Goal: Use online tool/utility: Utilize a website feature to perform a specific function

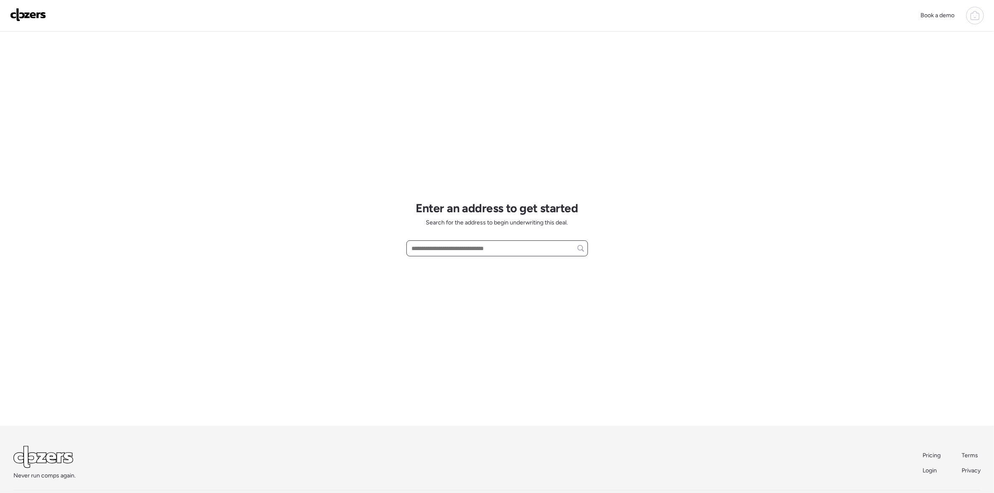
click at [435, 250] on input "text" at bounding box center [497, 249] width 174 height 12
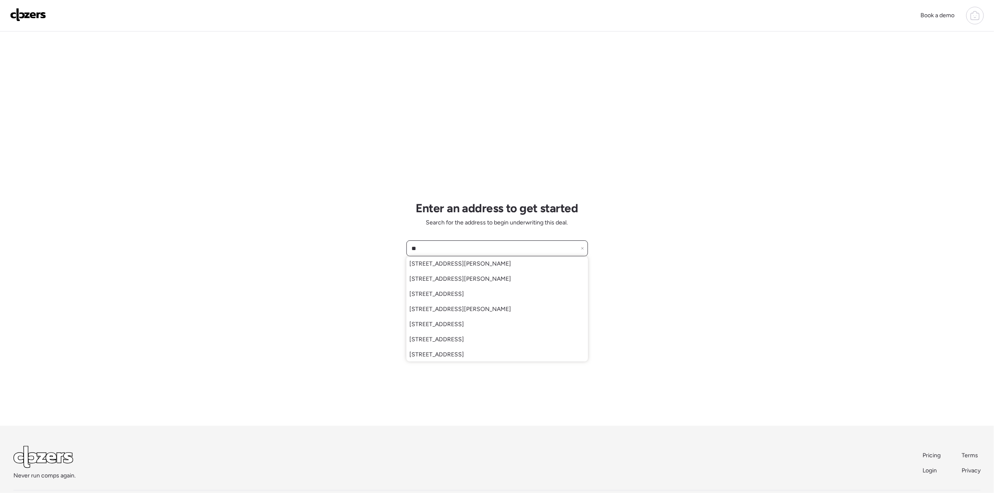
type input "*"
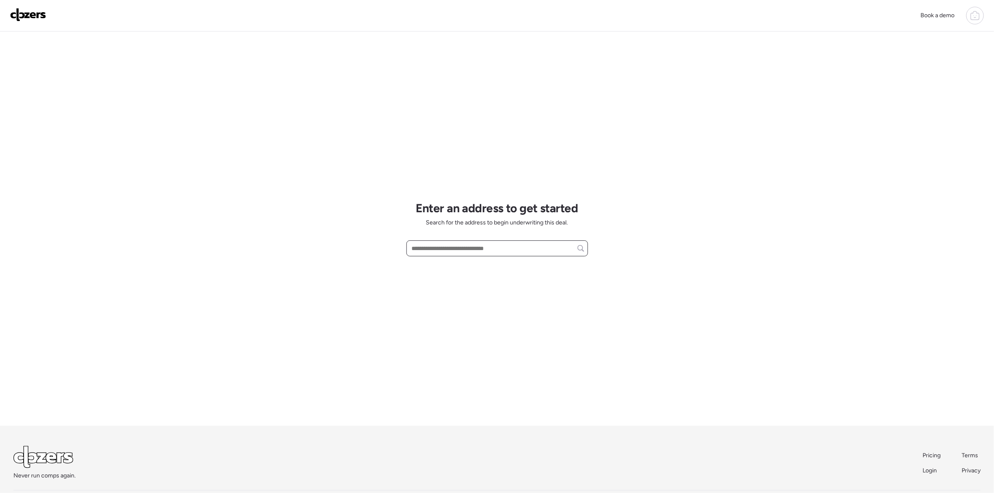
click at [425, 246] on input "text" at bounding box center [497, 249] width 174 height 12
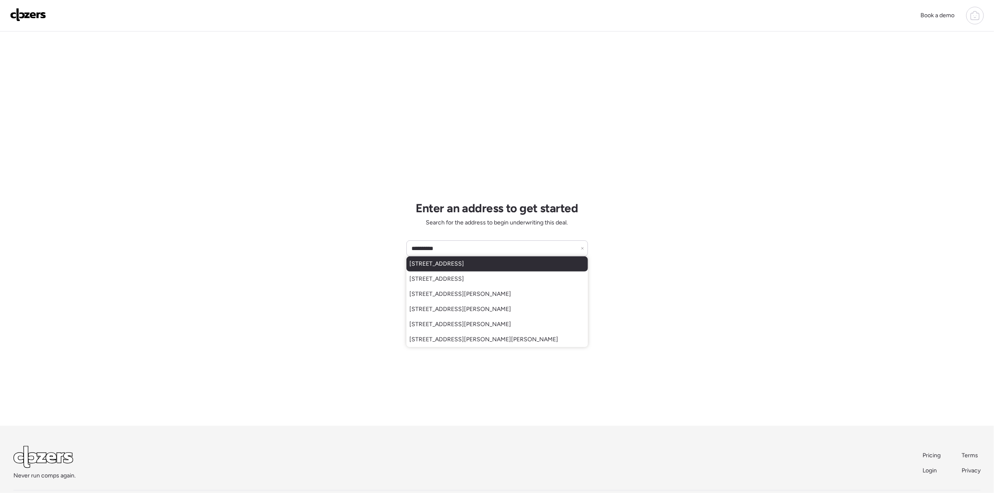
click at [465, 267] on span "3206 Woodridge Center Pkwy, Saint Louis, MO, 63129" at bounding box center [437, 264] width 55 height 8
type input "**********"
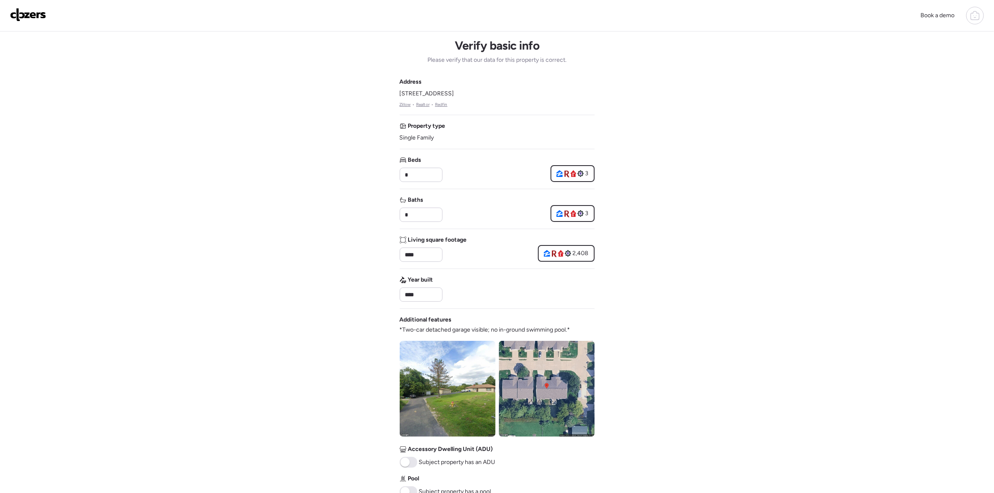
scroll to position [189, 0]
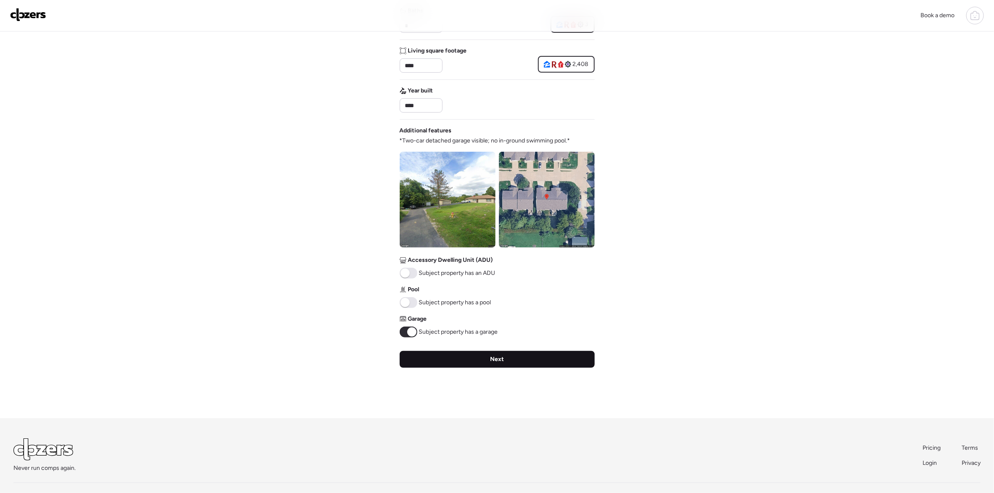
click at [518, 360] on div "Next" at bounding box center [497, 359] width 195 height 17
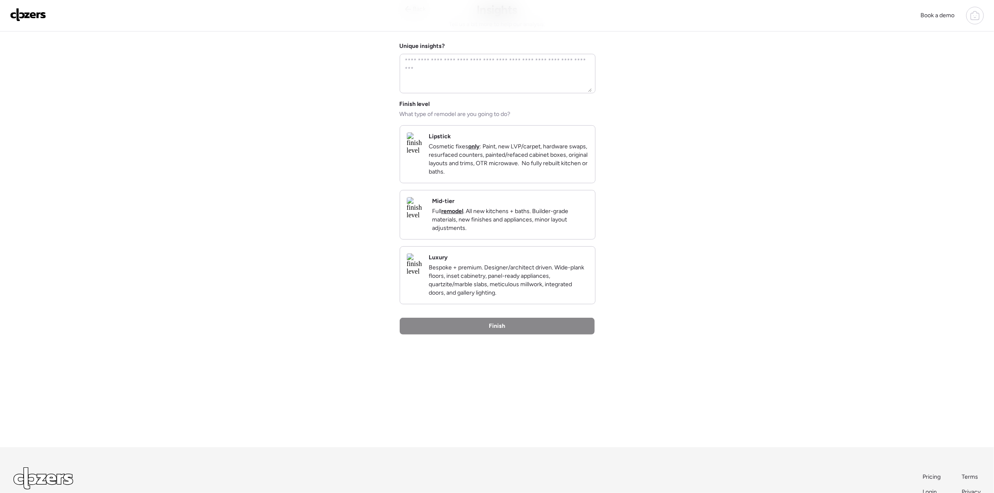
scroll to position [0, 0]
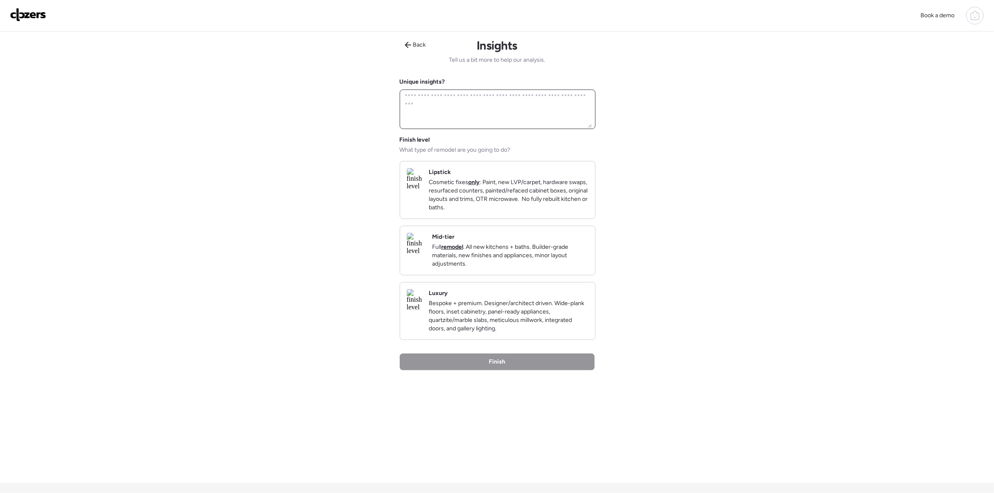
click at [481, 103] on textarea at bounding box center [498, 109] width 188 height 37
click at [422, 177] on img at bounding box center [414, 179] width 15 height 22
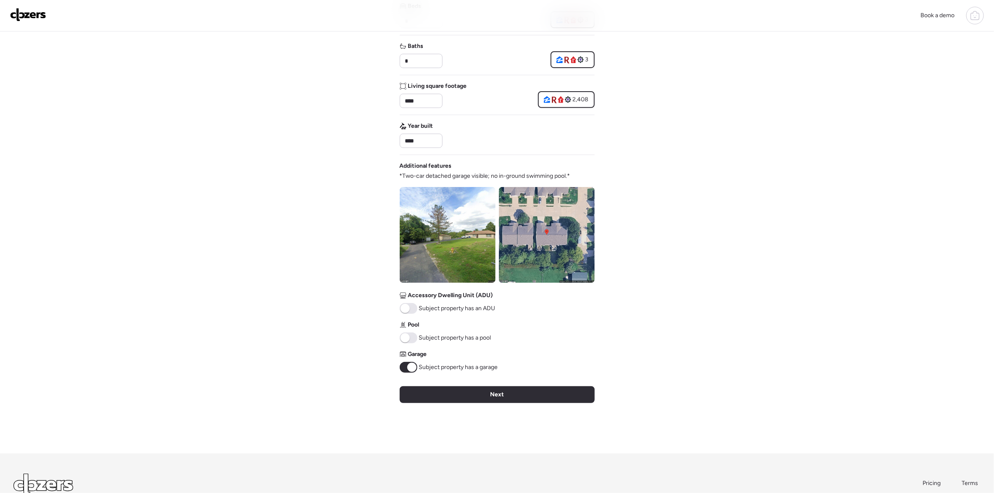
scroll to position [189, 0]
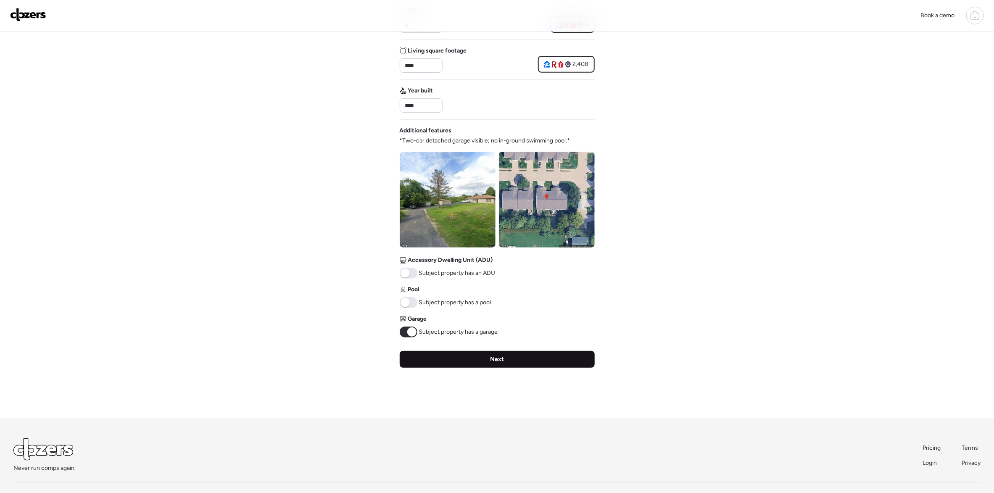
click at [496, 357] on span "Next" at bounding box center [497, 359] width 14 height 8
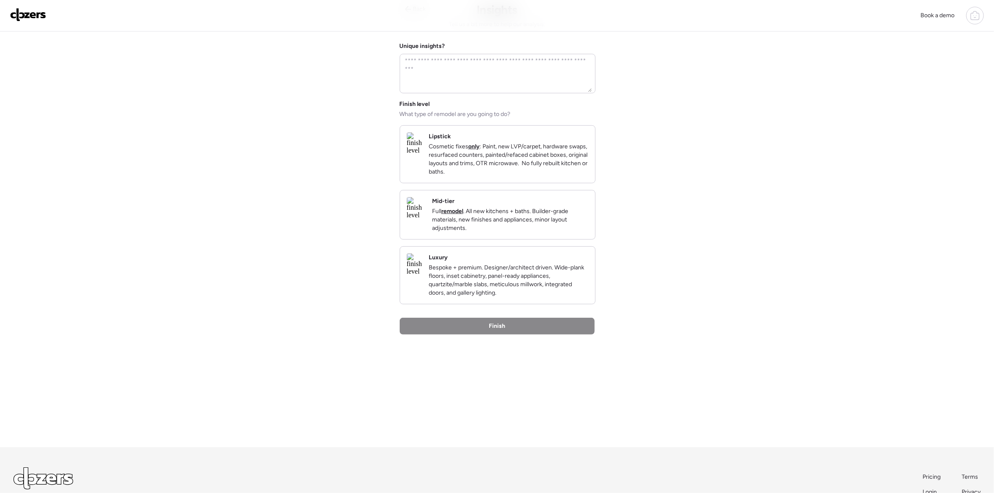
scroll to position [0, 0]
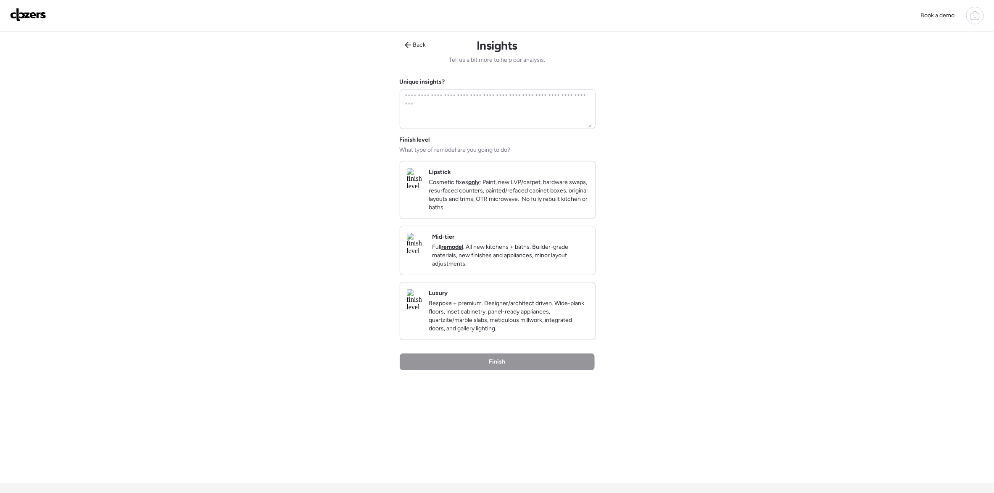
click at [549, 243] on div "Mid-tier Full remodel . All new kitchens + baths. Builder-grade materials, new …" at bounding box center [510, 250] width 156 height 35
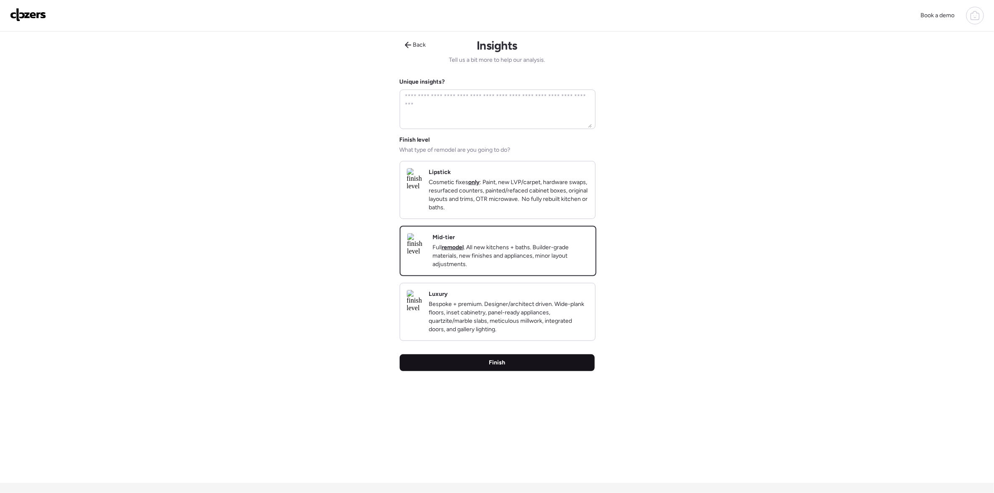
click at [525, 371] on div "Finish" at bounding box center [497, 362] width 195 height 17
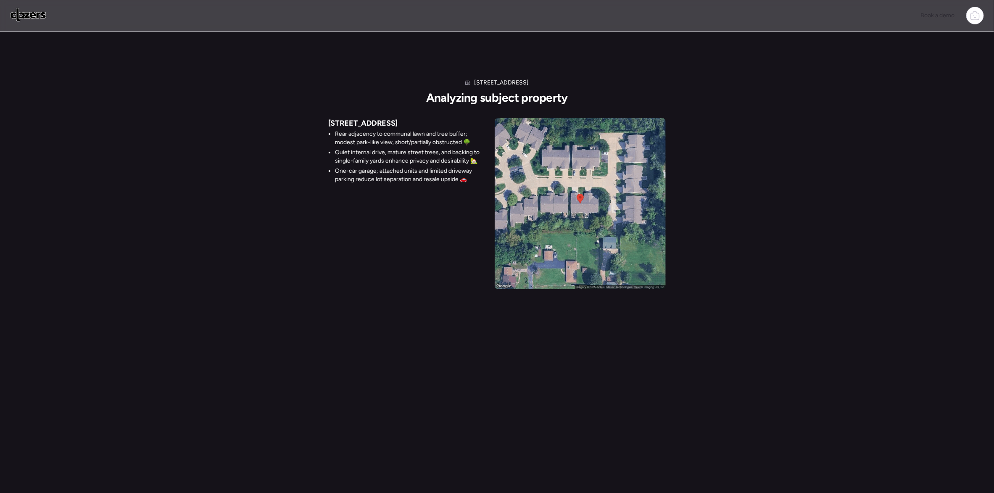
scroll to position [0, 0]
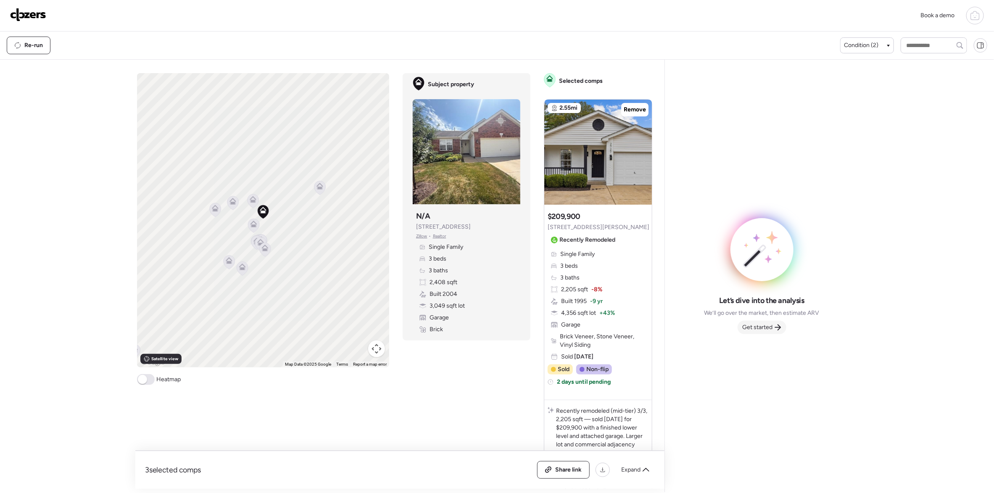
click at [762, 327] on span "Get started" at bounding box center [758, 327] width 30 height 8
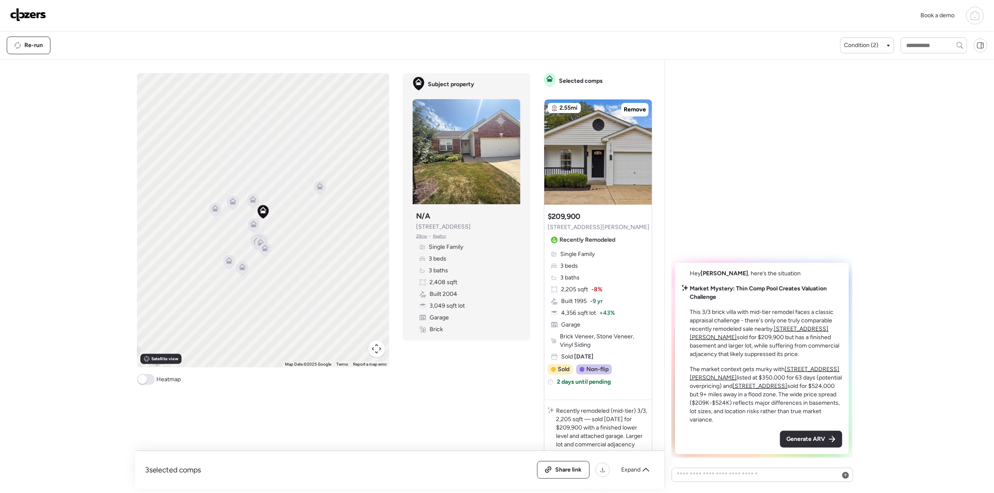
scroll to position [0, 0]
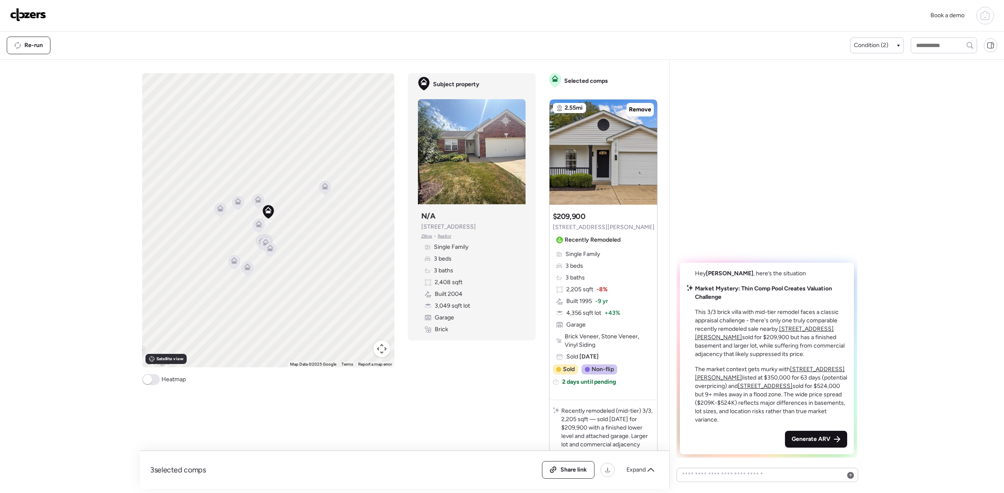
click at [812, 439] on span "Generate ARV" at bounding box center [811, 439] width 39 height 8
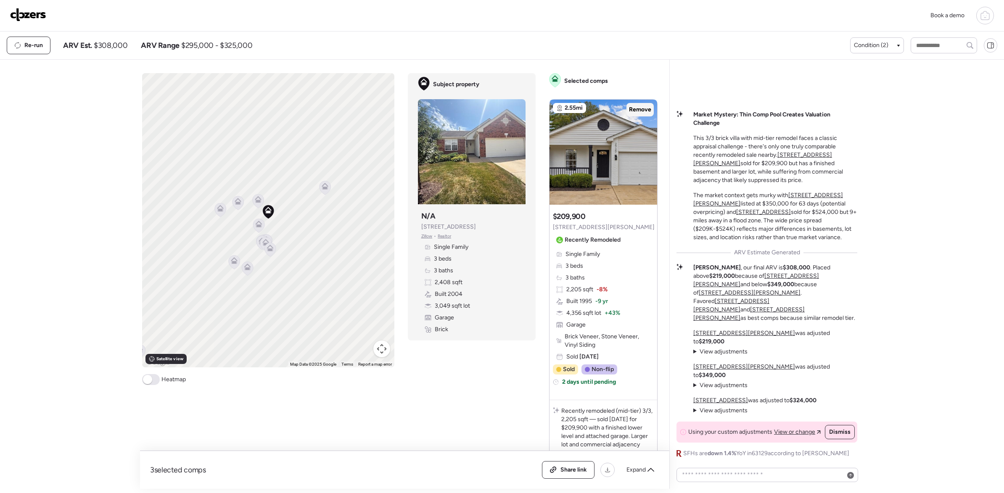
click at [639, 111] on span "Remove" at bounding box center [640, 110] width 22 height 8
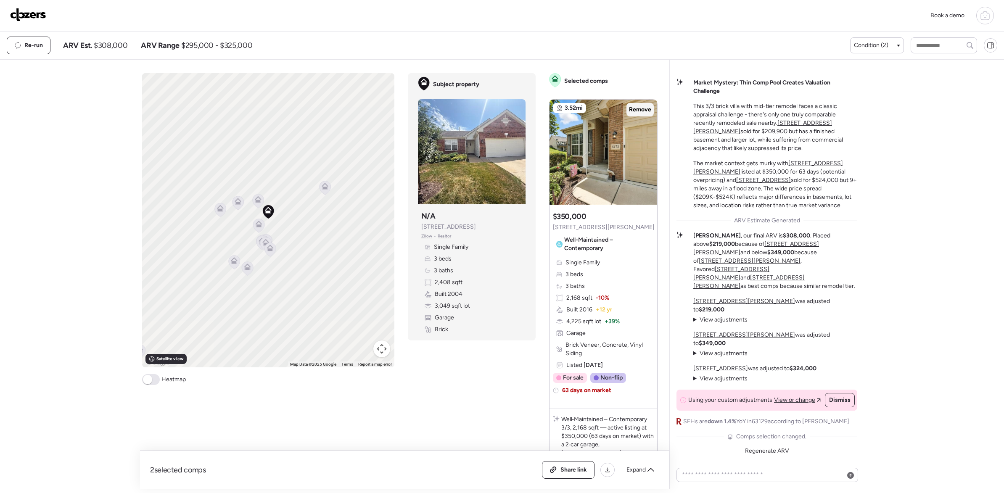
click at [636, 112] on span "Remove" at bounding box center [640, 110] width 22 height 8
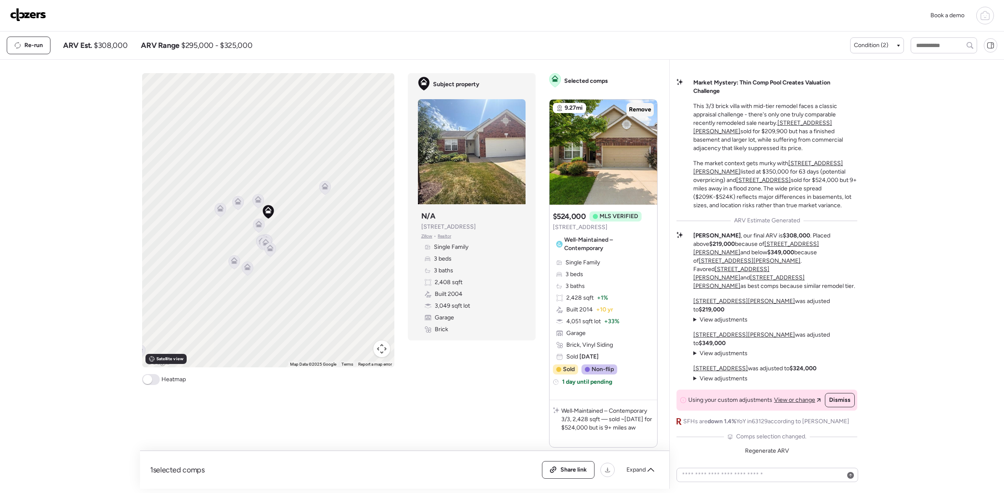
click at [638, 108] on span "Remove" at bounding box center [640, 110] width 22 height 8
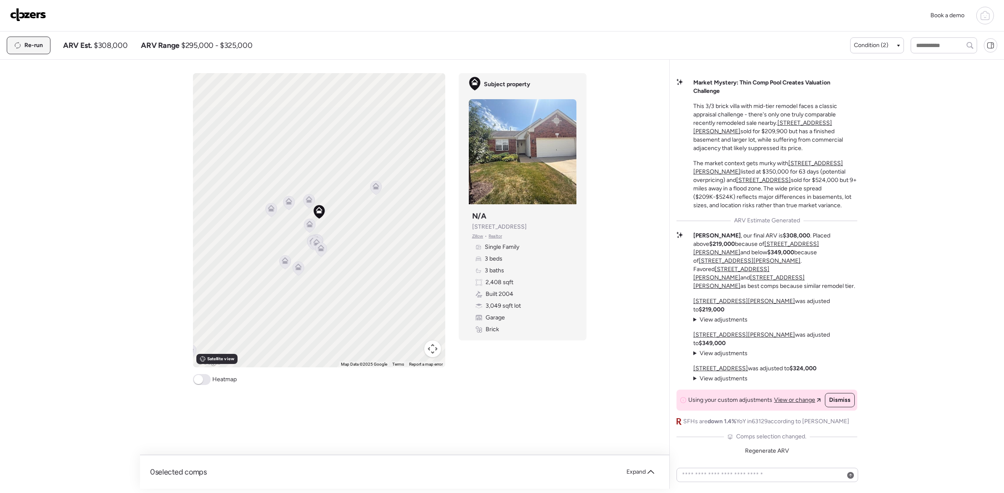
click at [29, 45] on span "Re-run" at bounding box center [33, 45] width 18 height 8
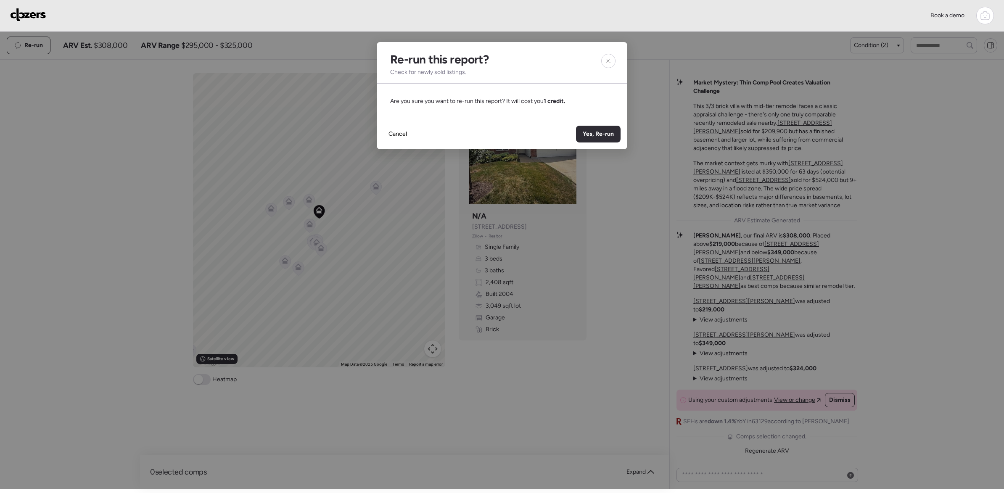
click at [419, 101] on span "Are you sure you want to re-run this report? It will cost you 1 credit." at bounding box center [477, 101] width 175 height 7
click at [590, 131] on span "Yes, Re-run" at bounding box center [598, 134] width 31 height 8
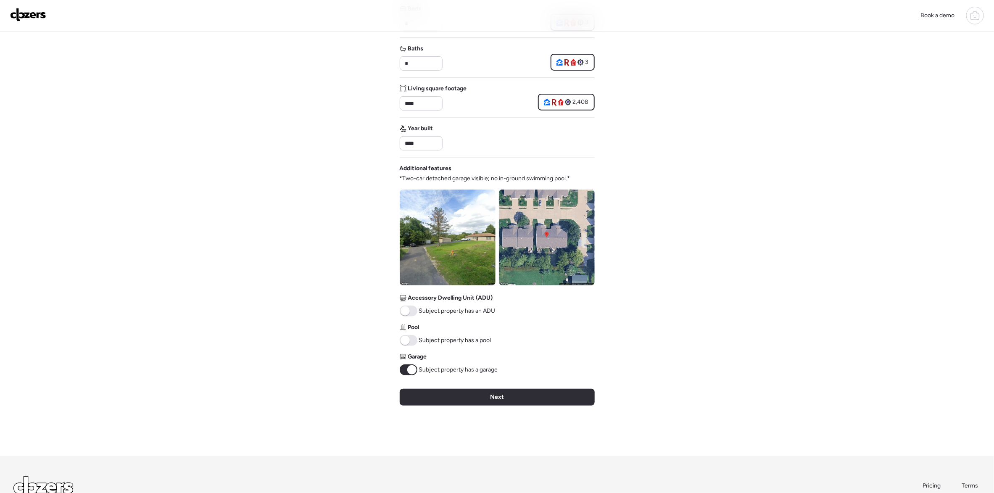
scroll to position [219, 0]
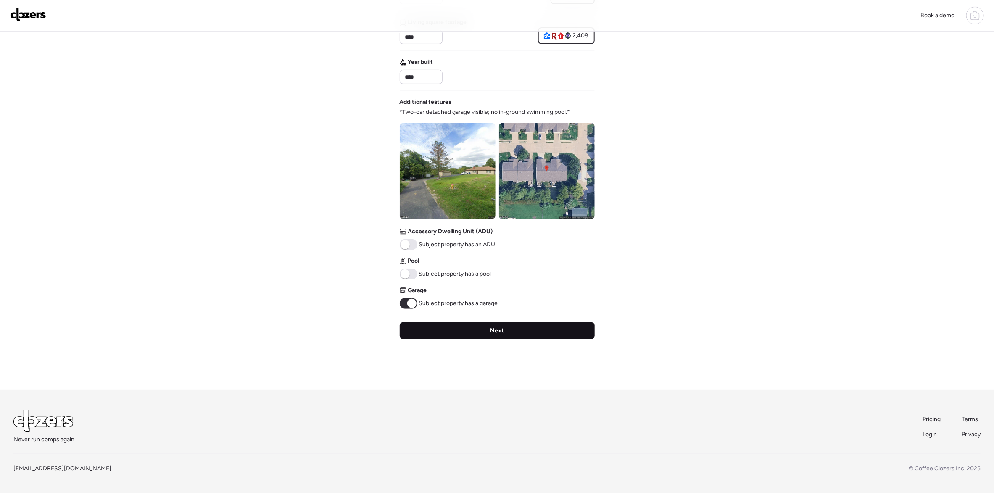
click at [475, 335] on div "Next" at bounding box center [497, 330] width 195 height 17
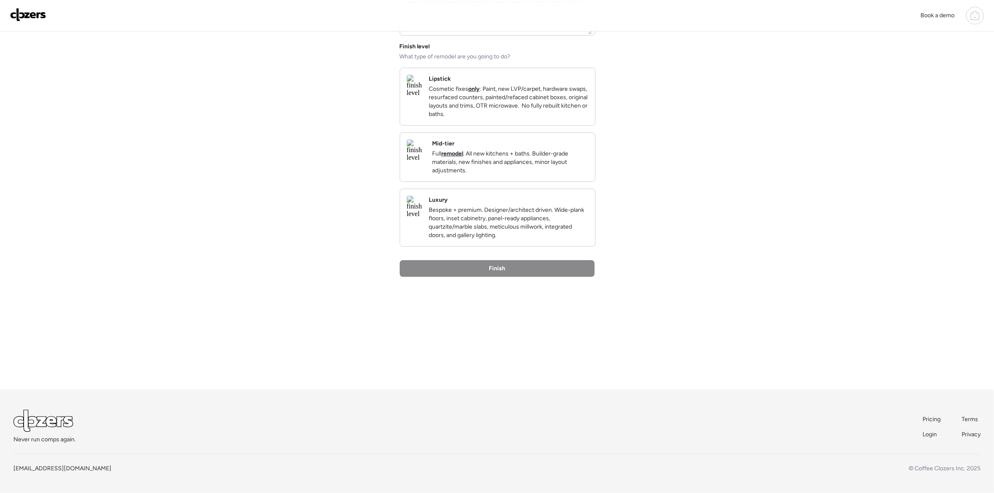
scroll to position [0, 0]
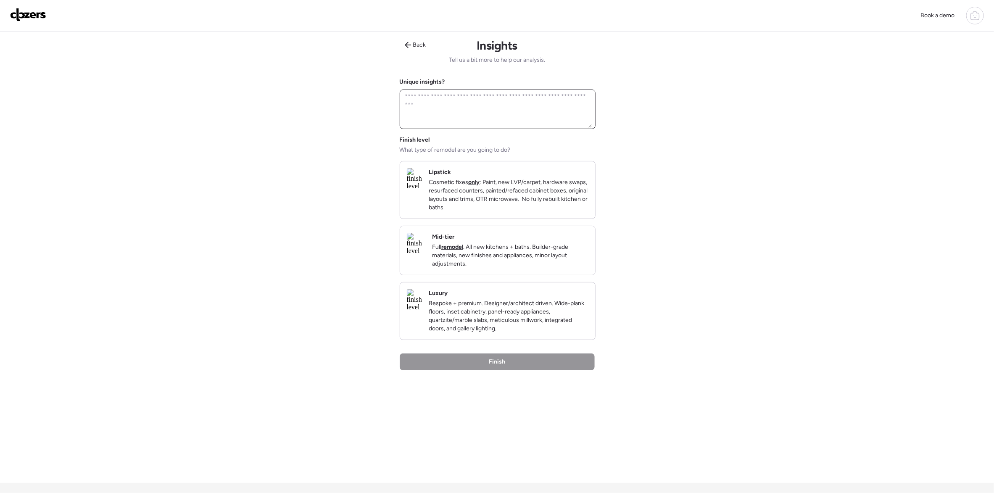
click at [444, 93] on textarea at bounding box center [498, 109] width 188 height 37
type textarea "**********"
click at [513, 265] on p "Full remodel . All new kitchens + baths. Builder-grade materials, new finishes …" at bounding box center [510, 255] width 156 height 25
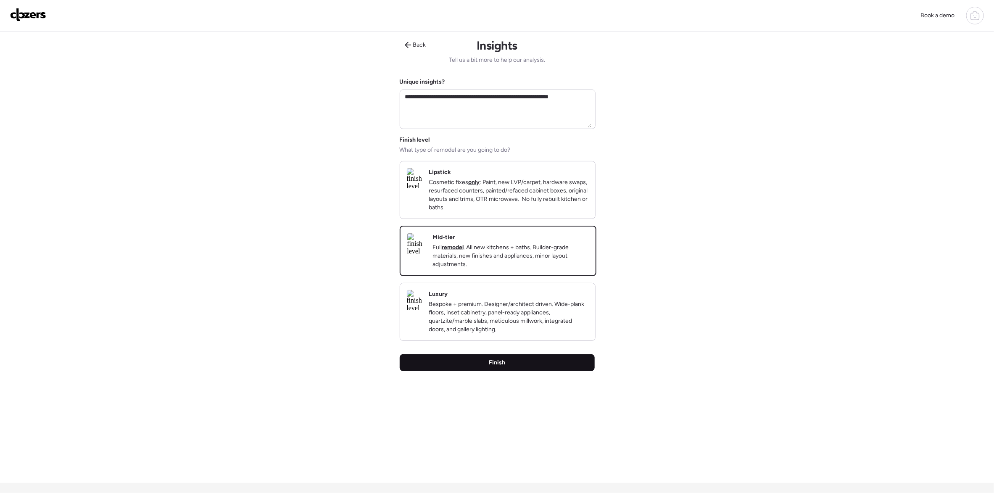
drag, startPoint x: 544, startPoint y: 378, endPoint x: 525, endPoint y: 372, distance: 19.4
click at [544, 366] on div "**********" at bounding box center [497, 258] width 195 height 452
click at [523, 331] on p "Bespoke + premium. Designer/architect driven. Wide-plank floors, inset cabinetr…" at bounding box center [509, 317] width 160 height 34
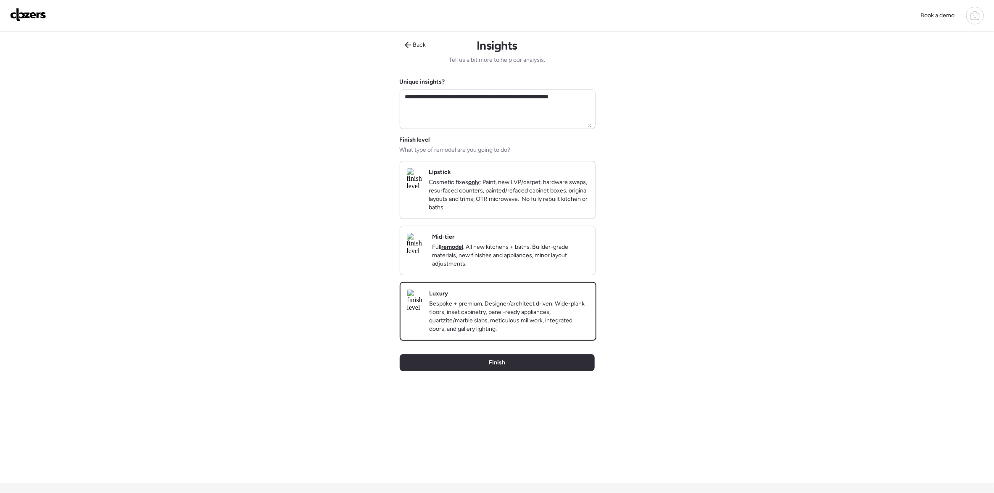
click at [522, 330] on p "Bespoke + premium. Designer/architect driven. Wide-plank floors, inset cabinetr…" at bounding box center [509, 317] width 160 height 34
click at [508, 371] on div "Finish" at bounding box center [497, 362] width 195 height 17
